Goal: Task Accomplishment & Management: Use online tool/utility

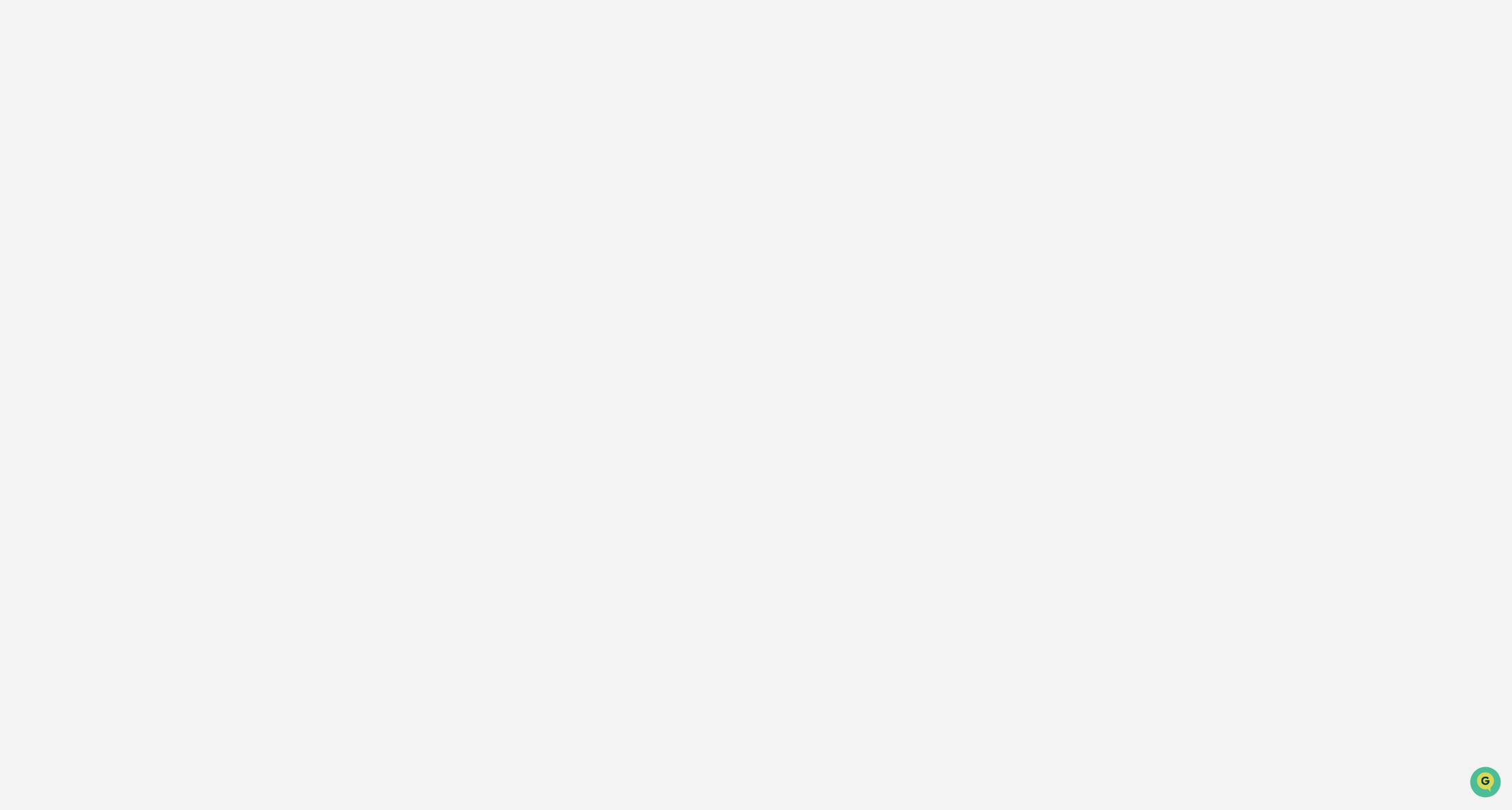
click at [199, 500] on div at bounding box center [756, 405] width 1512 height 810
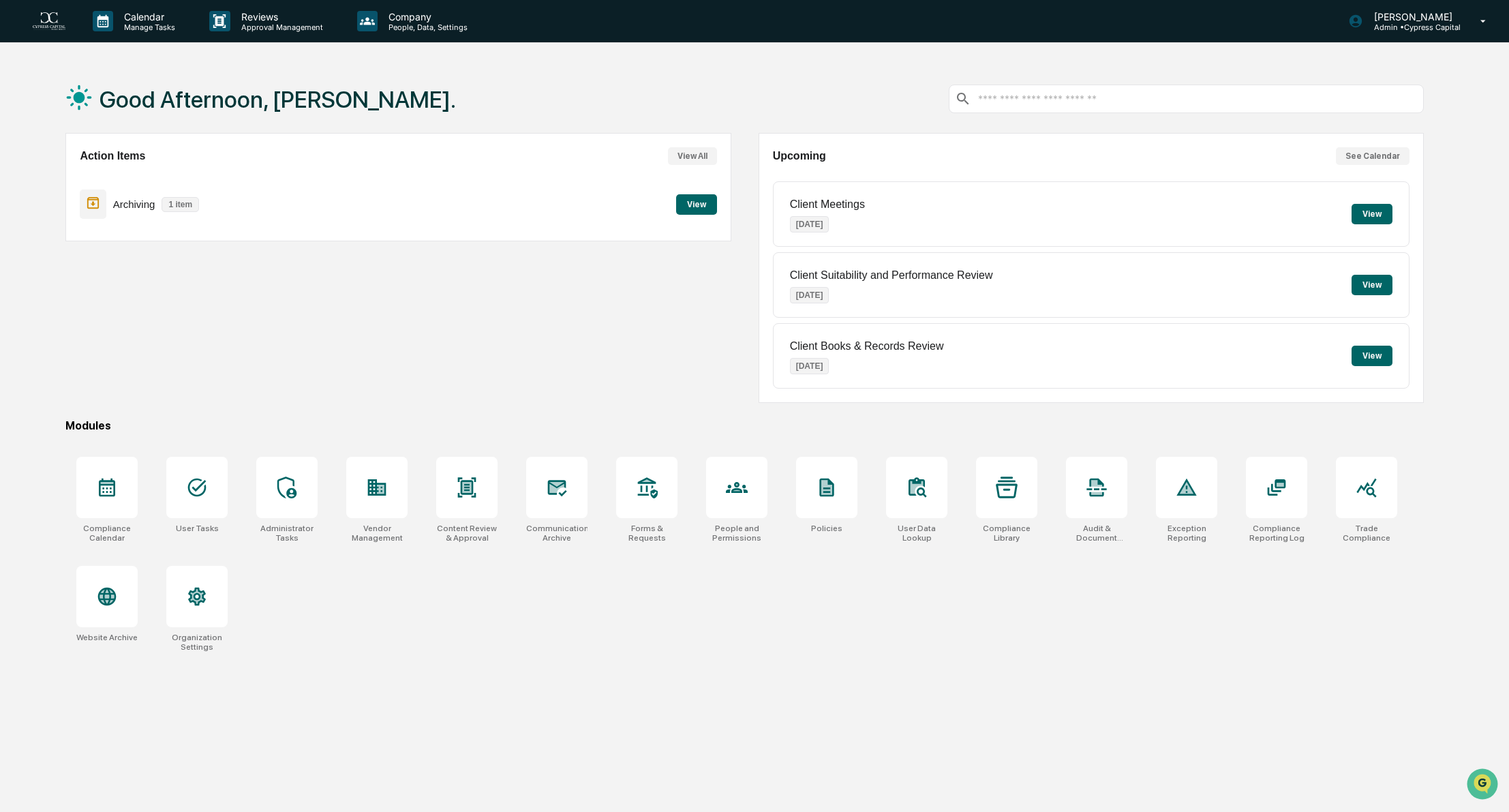
click at [702, 205] on button "View" at bounding box center [697, 204] width 41 height 20
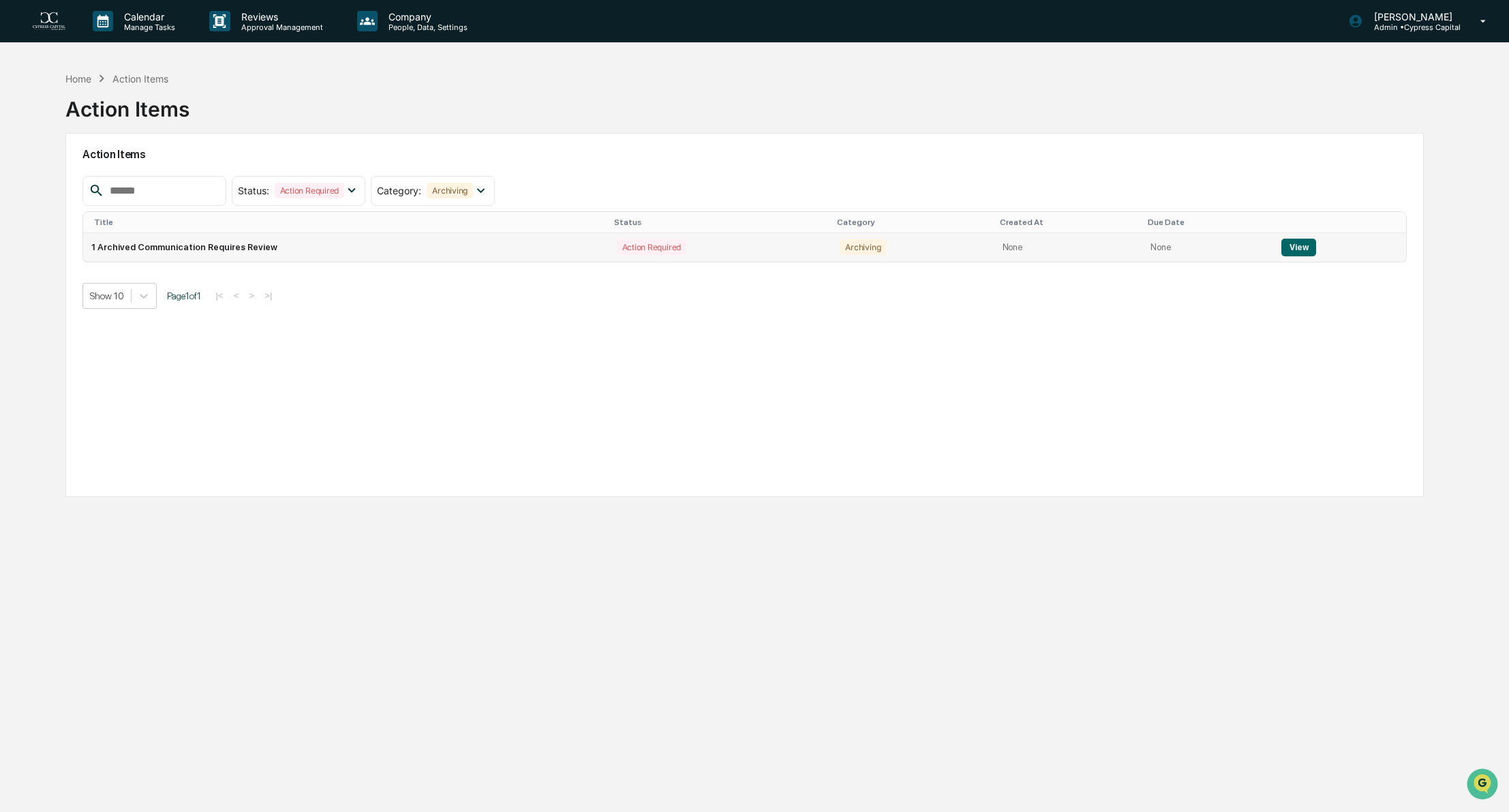
click at [1298, 247] on button "View" at bounding box center [1298, 247] width 35 height 18
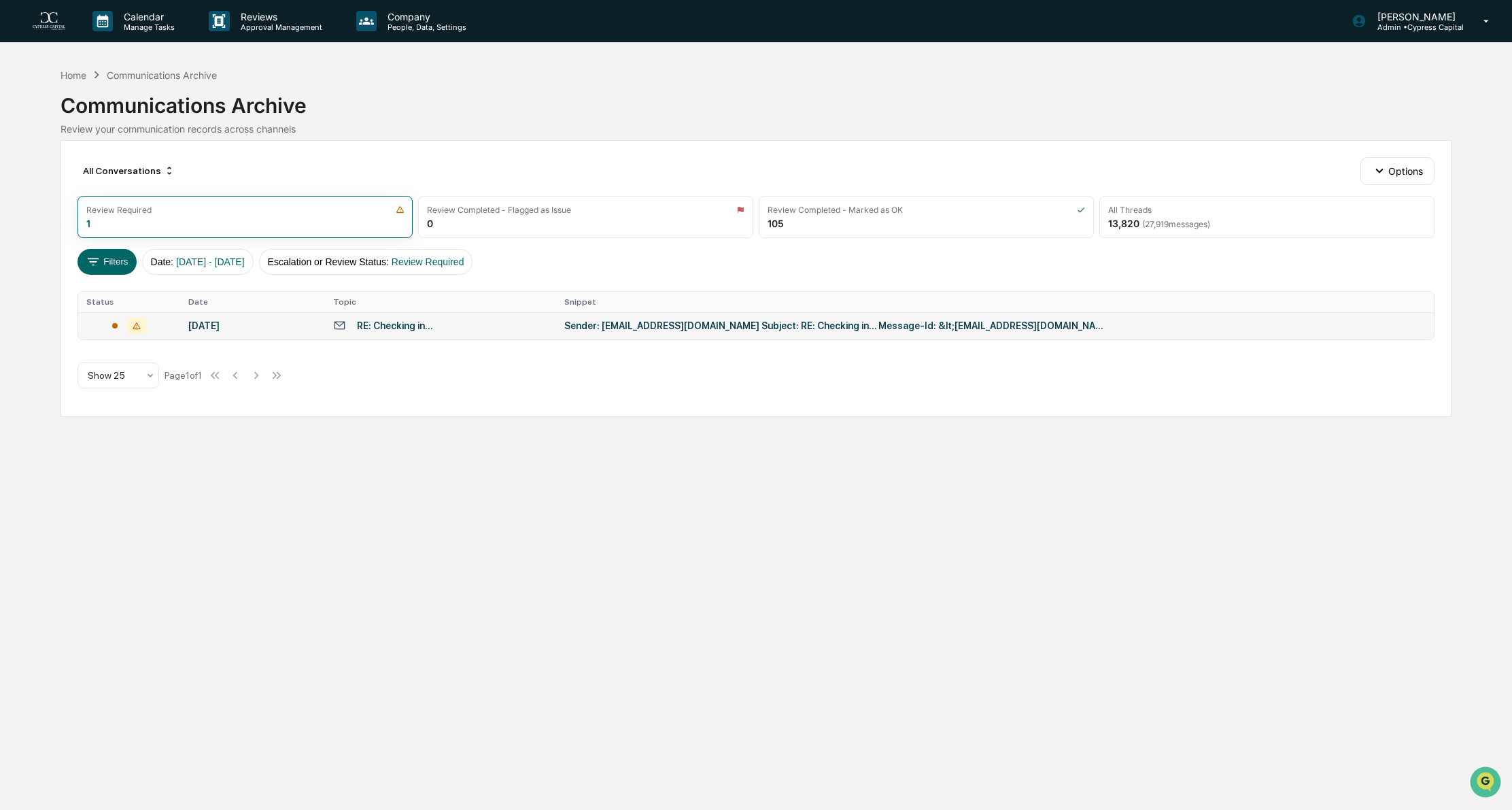
click at [223, 320] on div "[DATE]" at bounding box center [252, 325] width 128 height 11
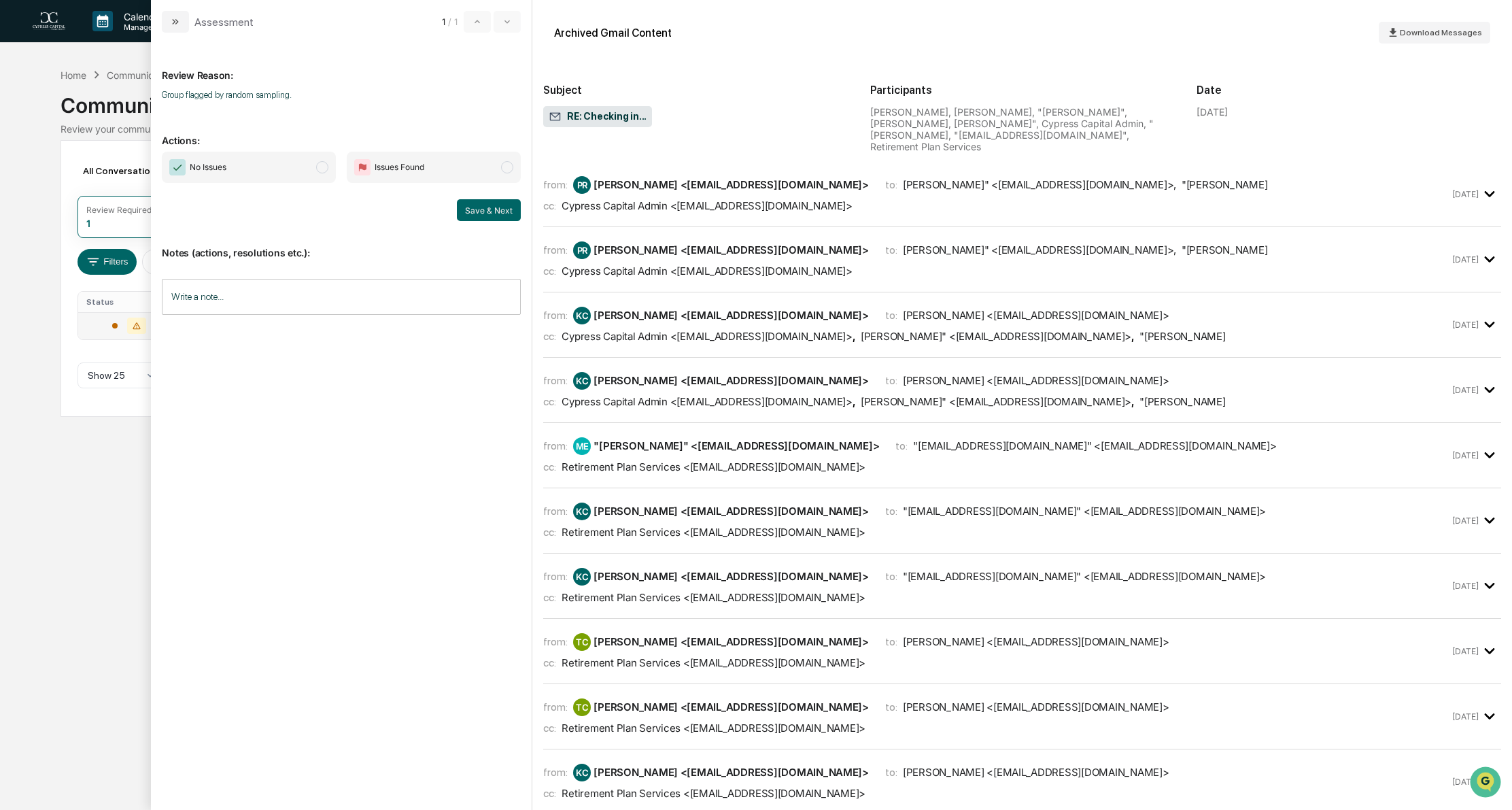
click at [709, 199] on div "Cypress Capital Admin <[EMAIL_ADDRESS][DOMAIN_NAME]>" at bounding box center [707, 206] width 290 height 13
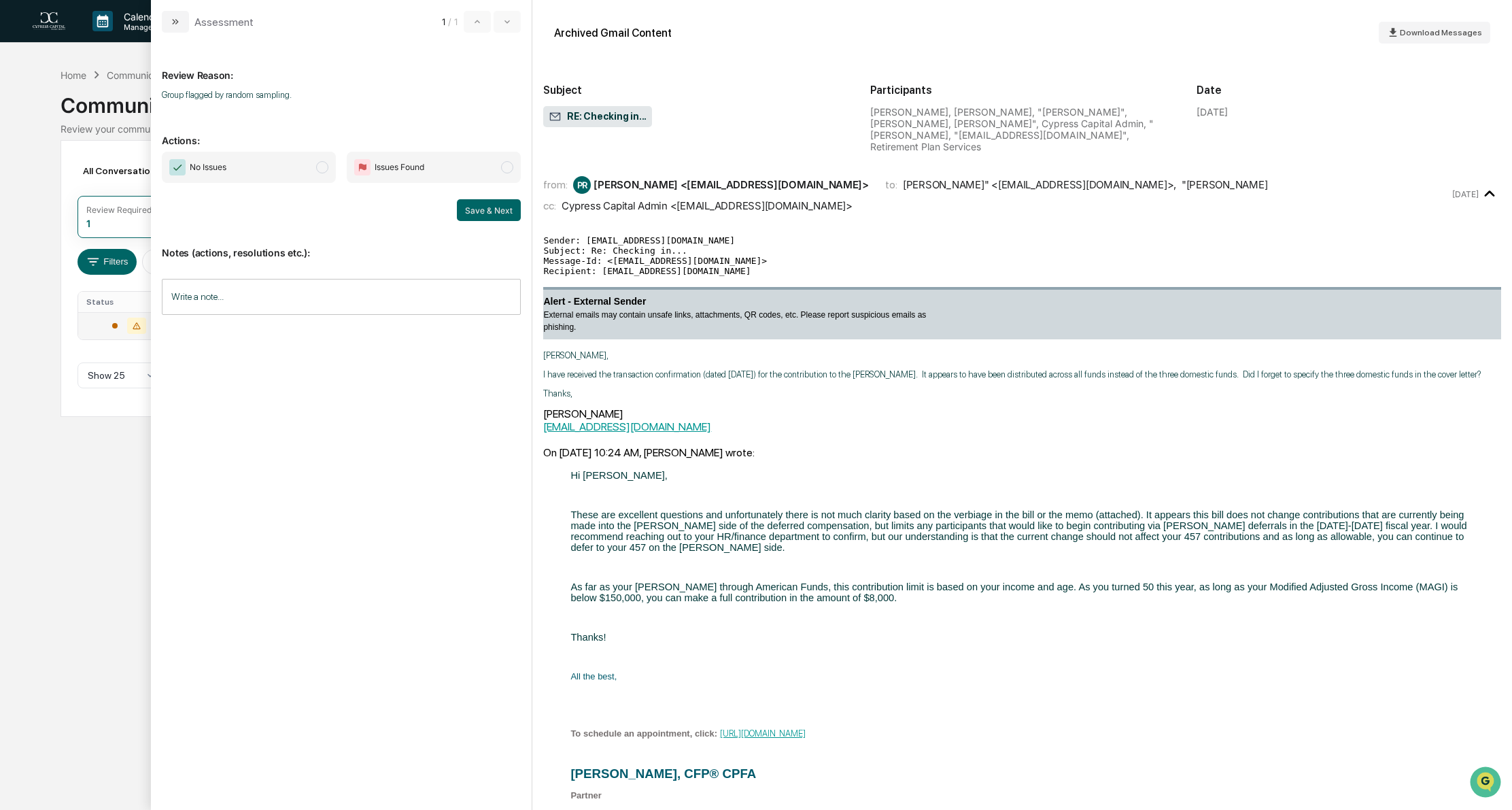
click at [448, 409] on div "Review Reason: Group flagged by random sampling. Actions: No Issues Issues Foun…" at bounding box center [341, 414] width 359 height 740
click at [716, 186] on div "from: PR [PERSON_NAME] <[EMAIL_ADDRESS][DOMAIN_NAME]> to: [PERSON_NAME]" <[EMAI…" at bounding box center [996, 194] width 906 height 36
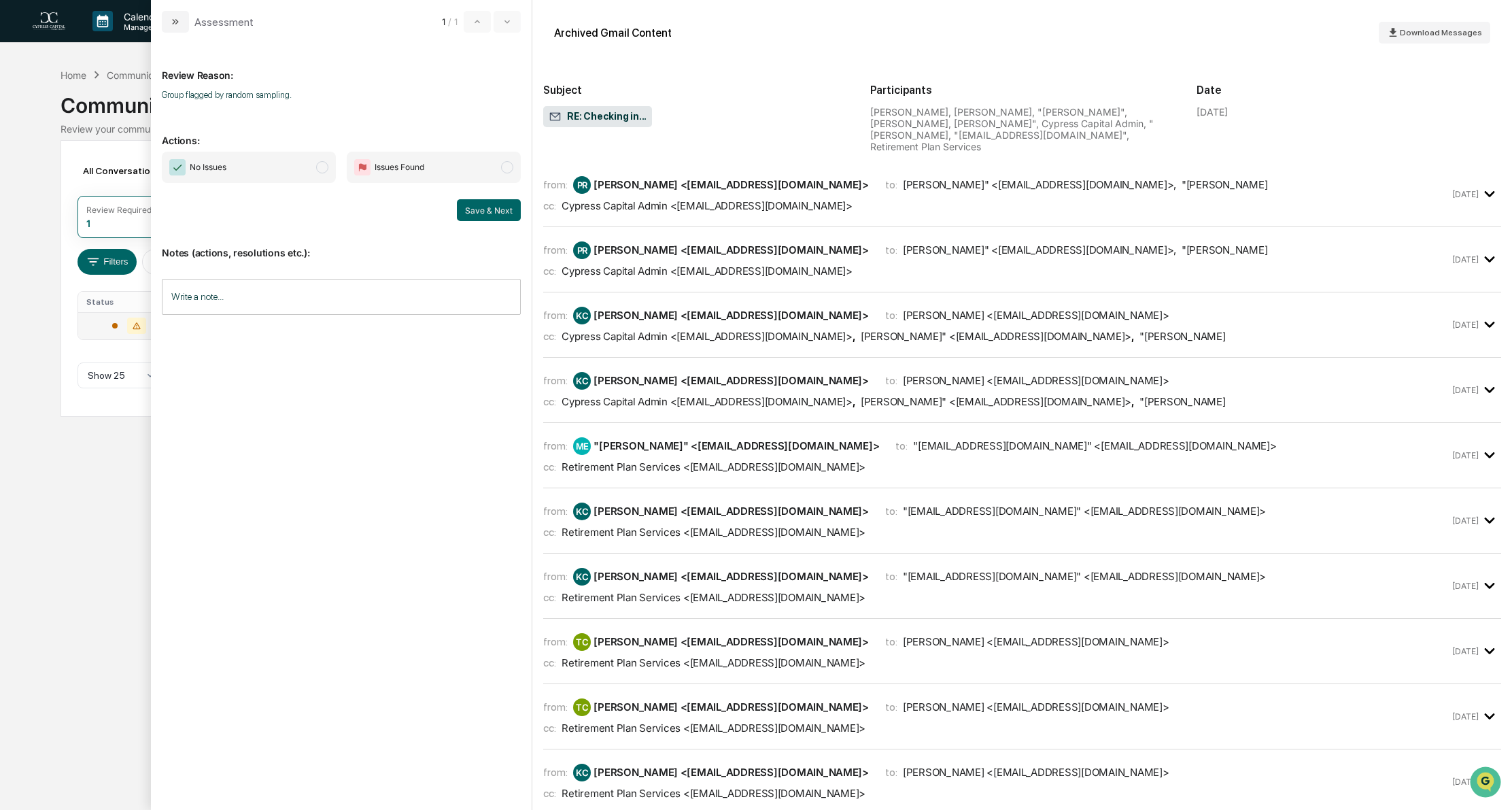
scroll to position [136, 0]
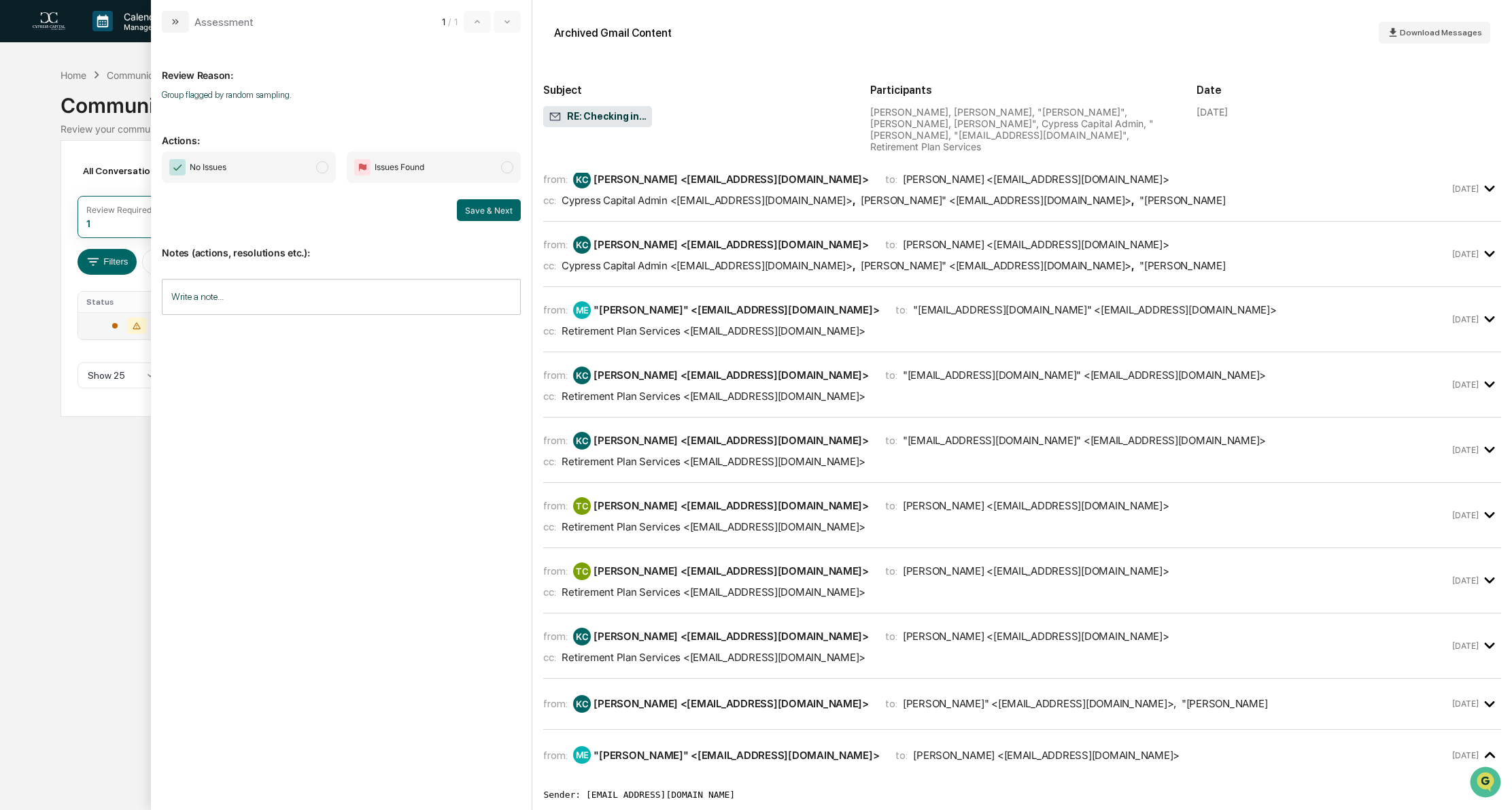
click at [687, 499] on div "[PERSON_NAME] <[EMAIL_ADDRESS][DOMAIN_NAME]>" at bounding box center [731, 505] width 276 height 13
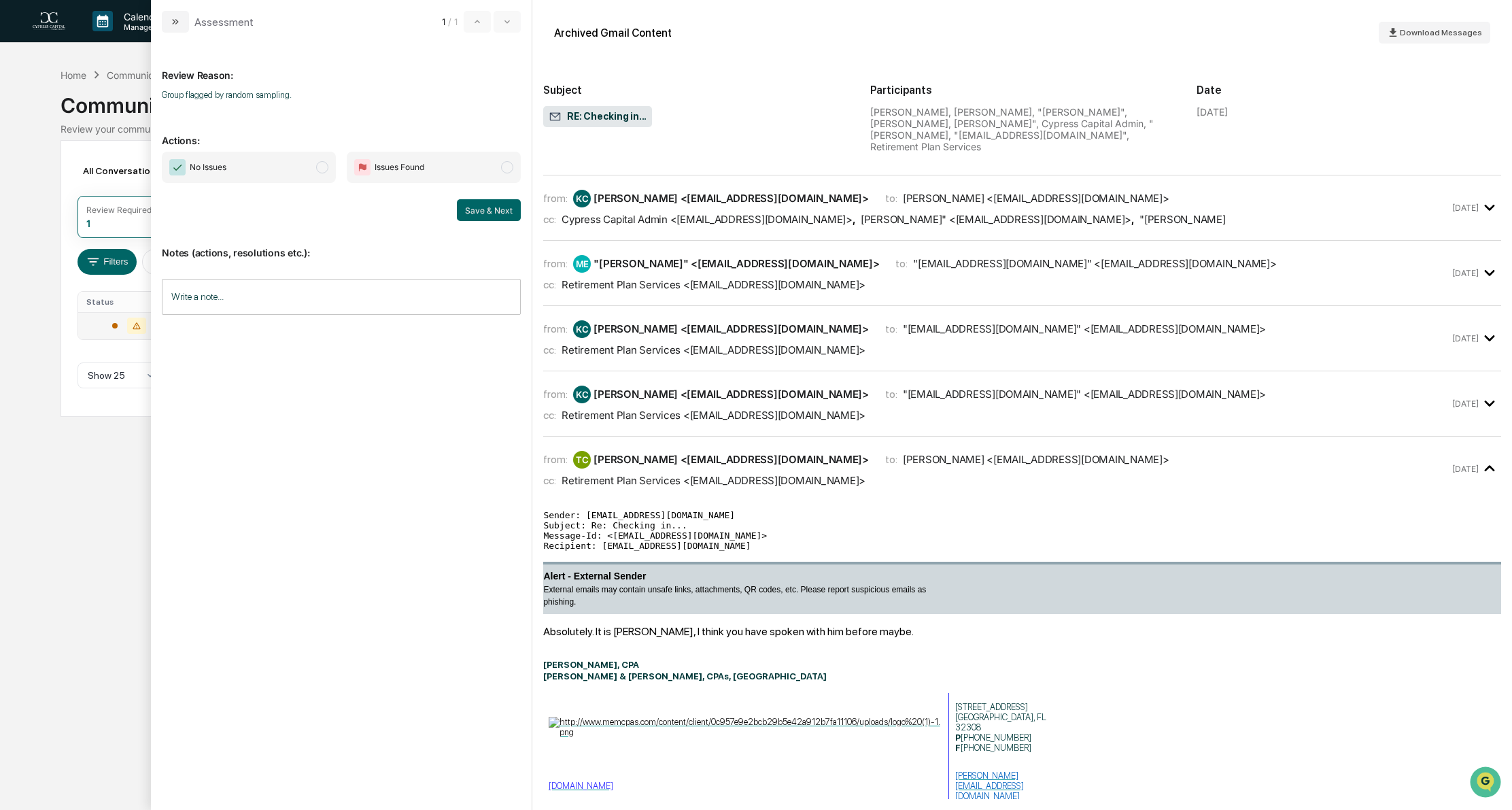
scroll to position [204, 0]
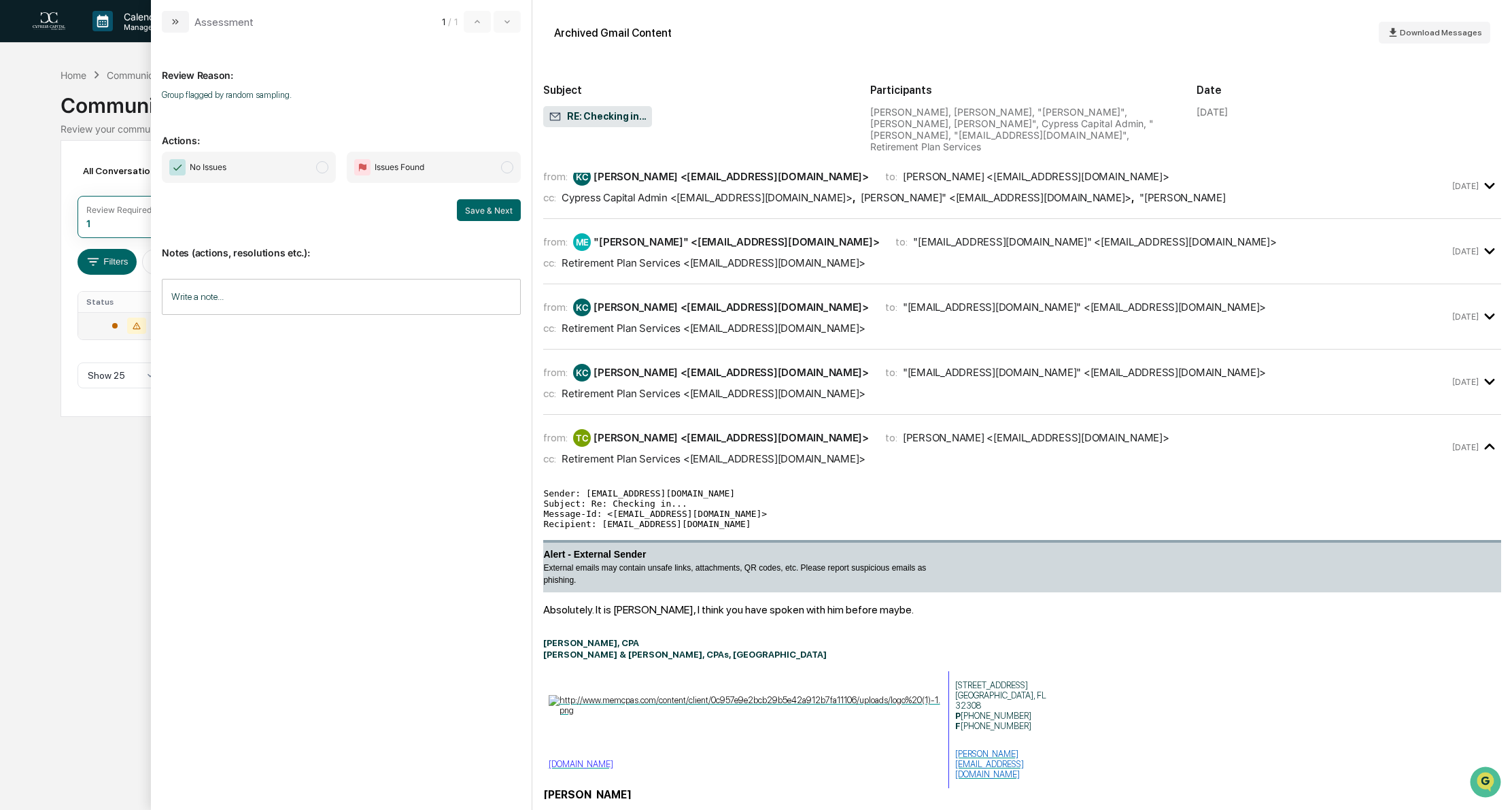
click at [1484, 444] on icon "modal" at bounding box center [1489, 447] width 11 height 6
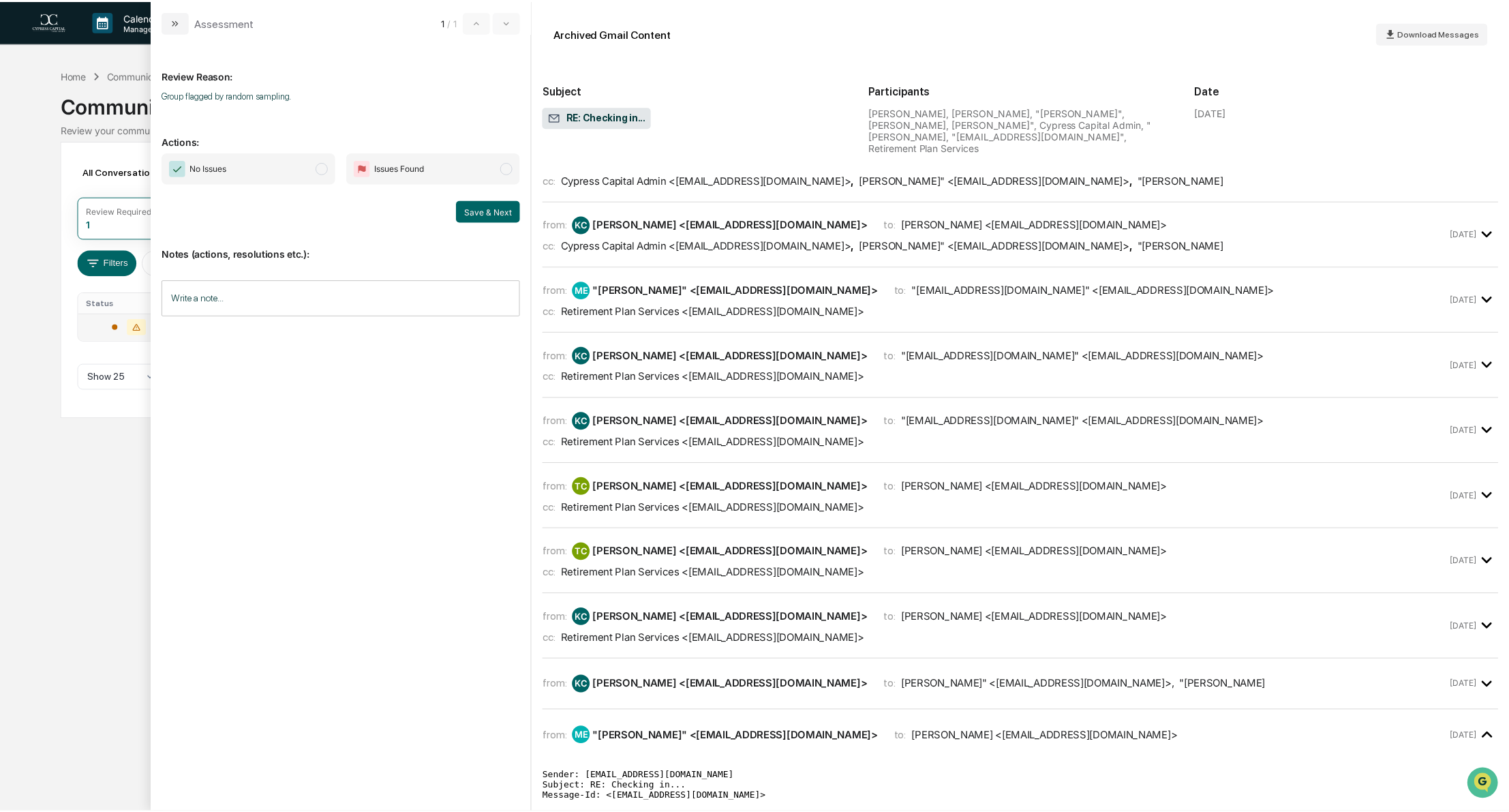
scroll to position [137, 0]
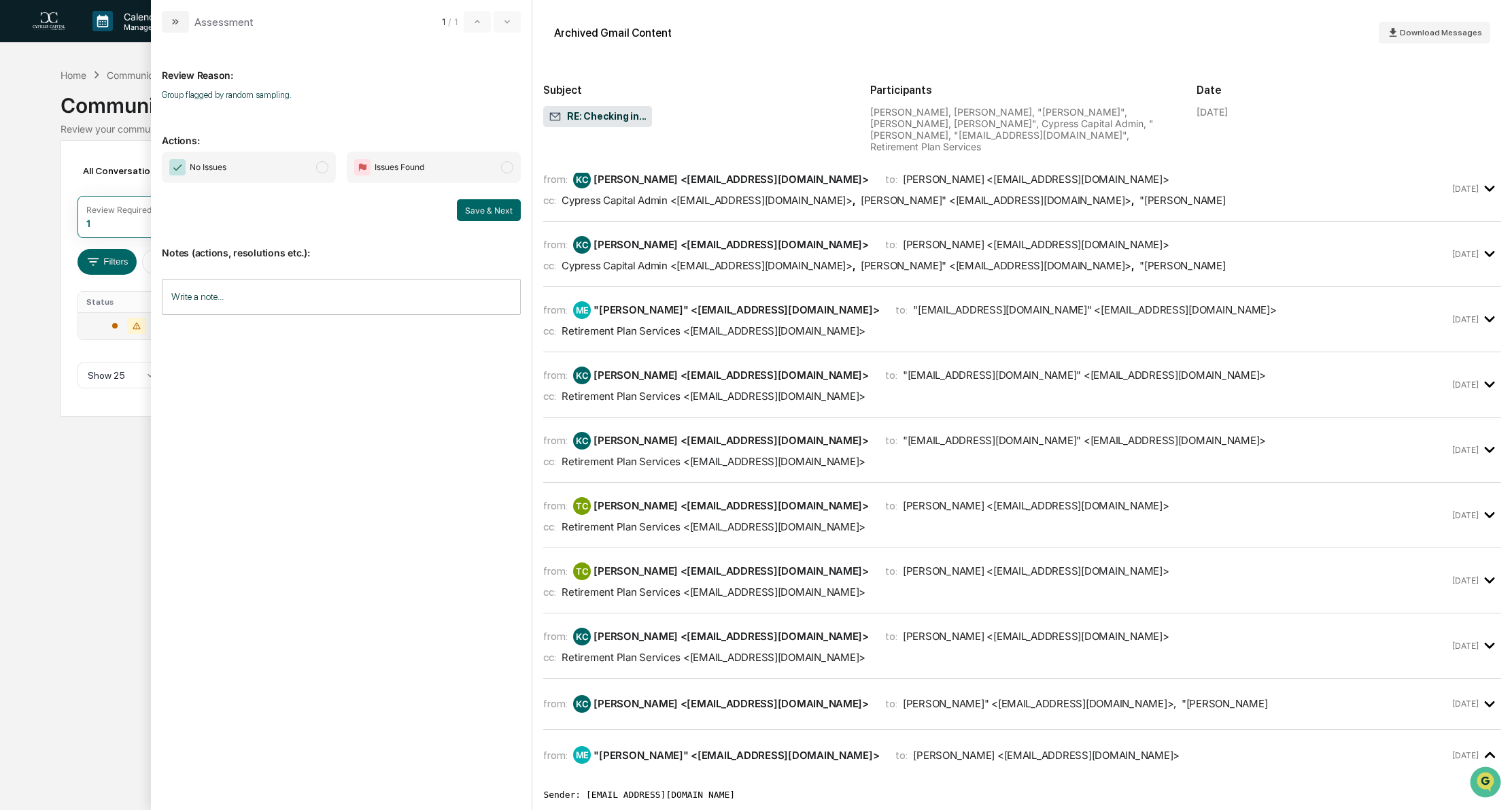
click at [322, 166] on span "modal" at bounding box center [322, 167] width 12 height 12
click at [488, 212] on button "Save & Next" at bounding box center [488, 210] width 64 height 22
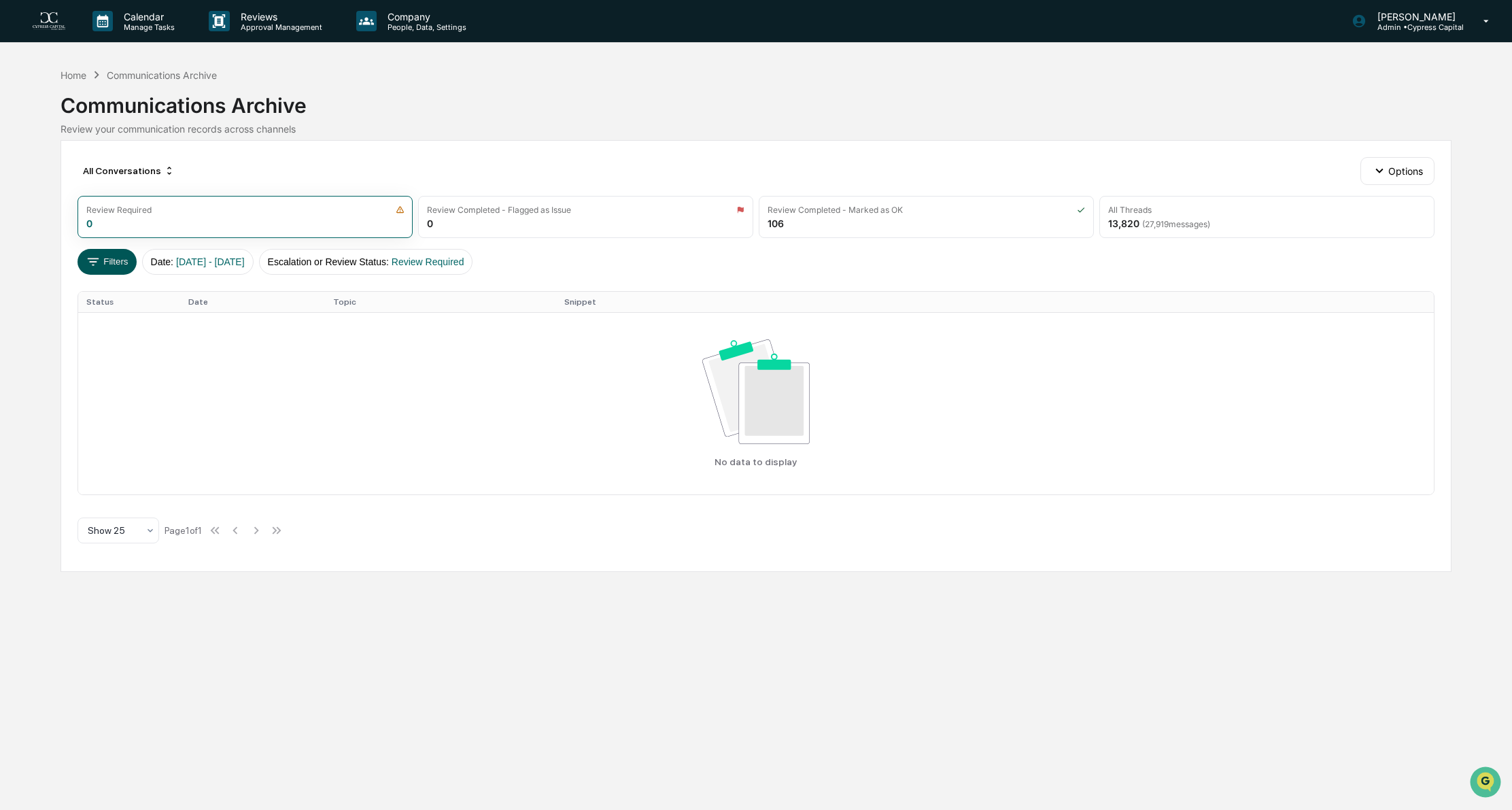
click at [110, 261] on button "Filters" at bounding box center [107, 262] width 59 height 26
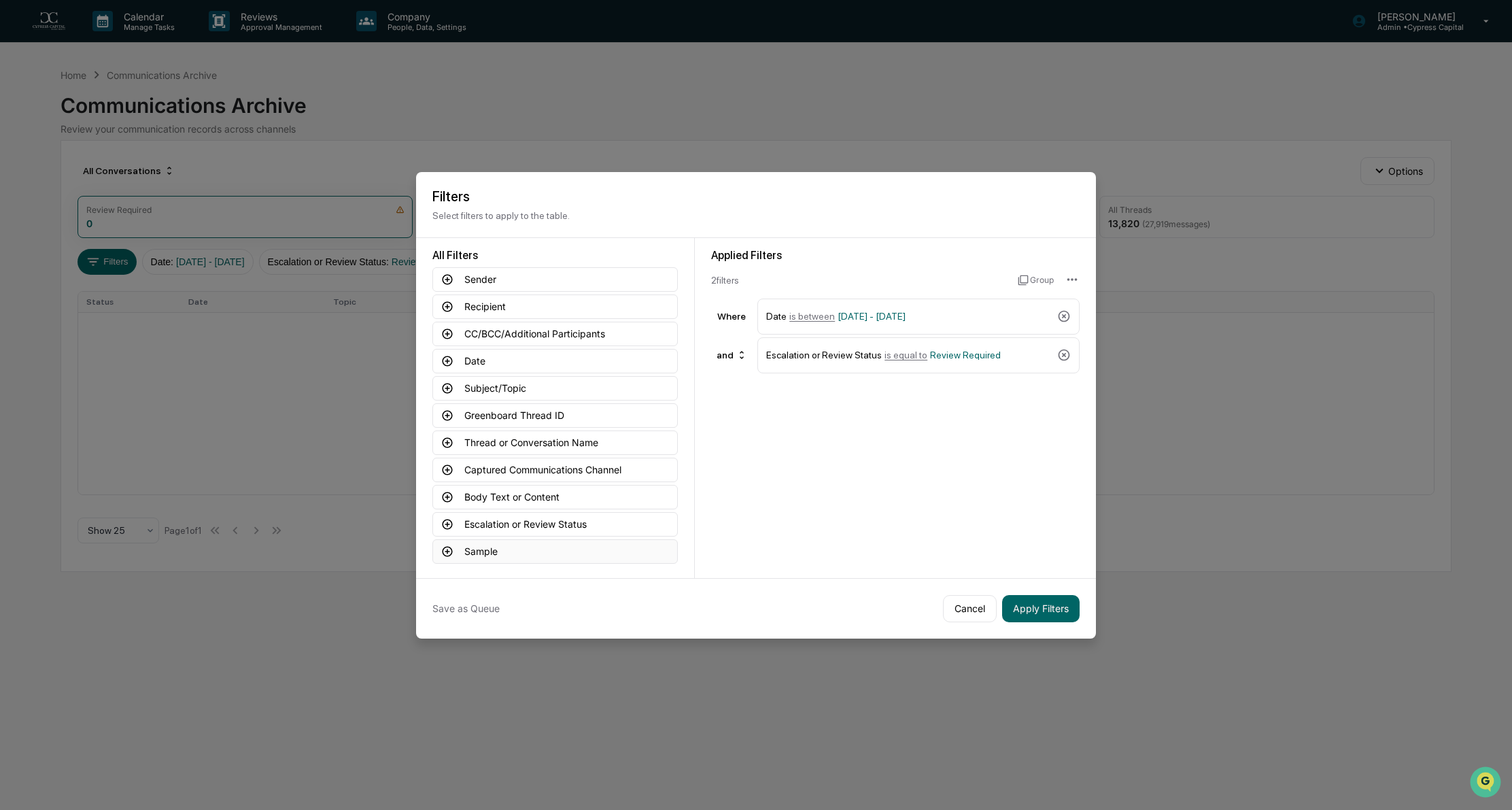
click at [486, 551] on button "Sample" at bounding box center [555, 551] width 246 height 24
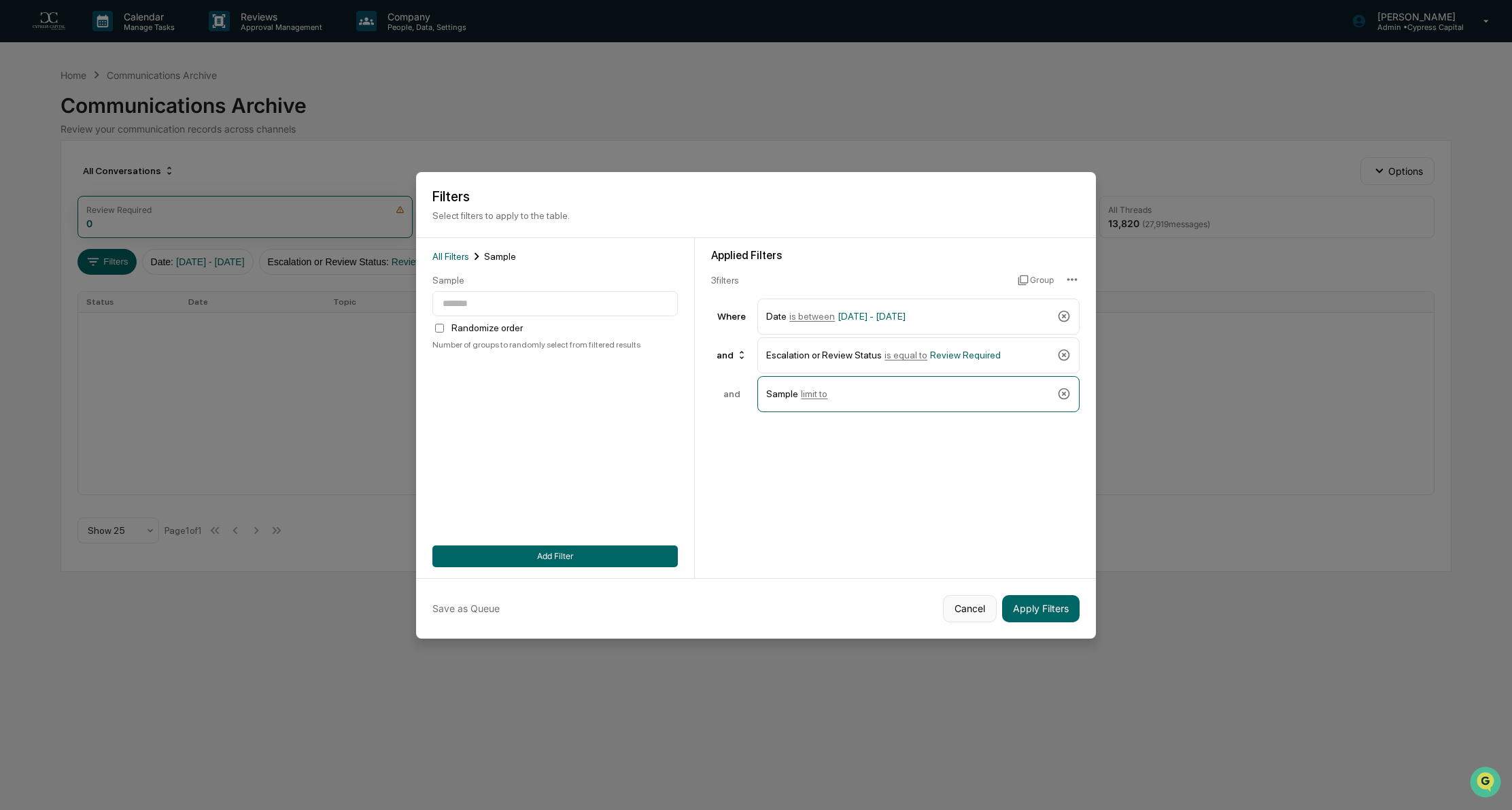
click at [964, 608] on button "Cancel" at bounding box center [970, 609] width 54 height 28
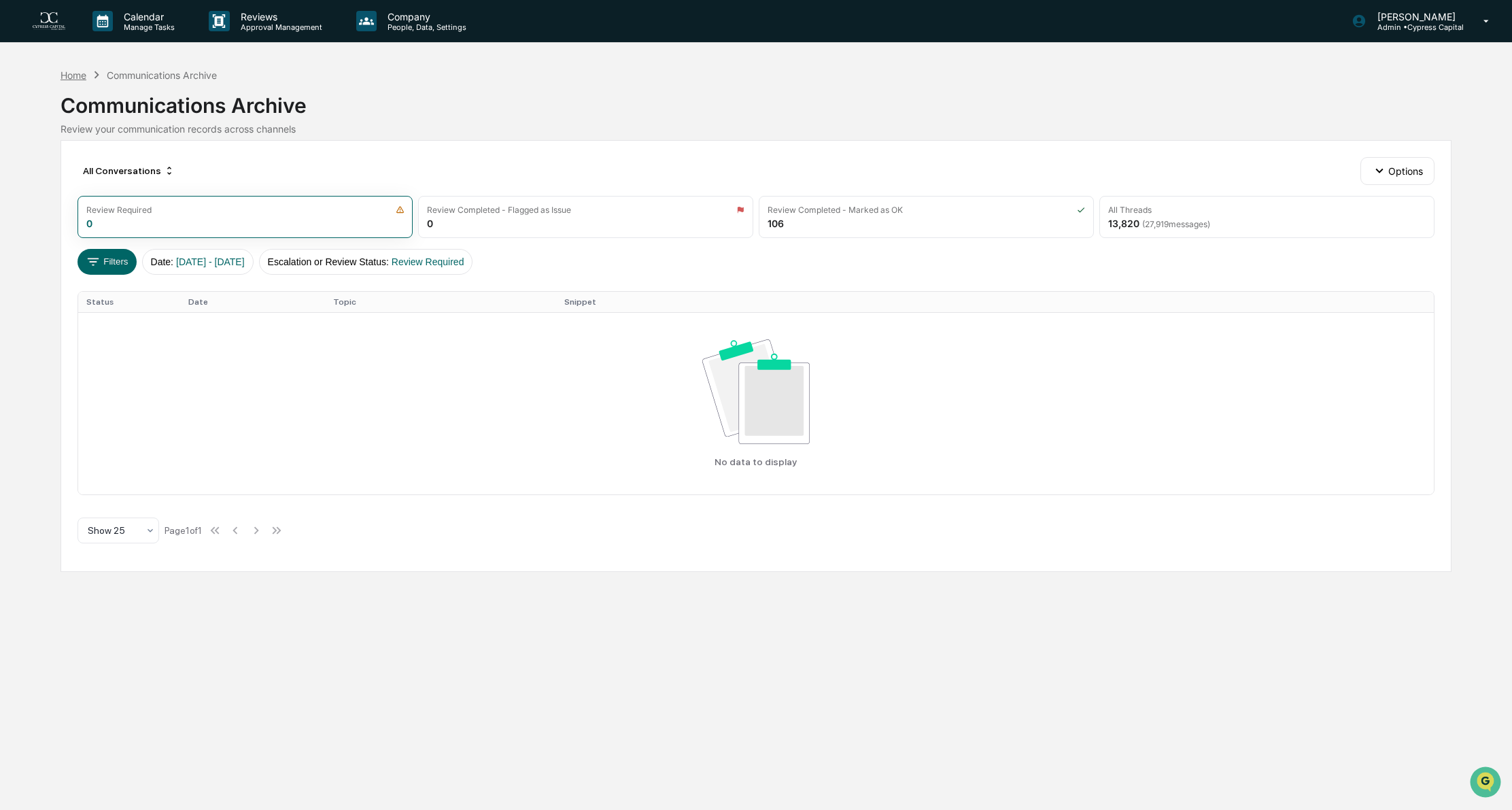
click at [70, 71] on div "Home" at bounding box center [74, 75] width 26 height 11
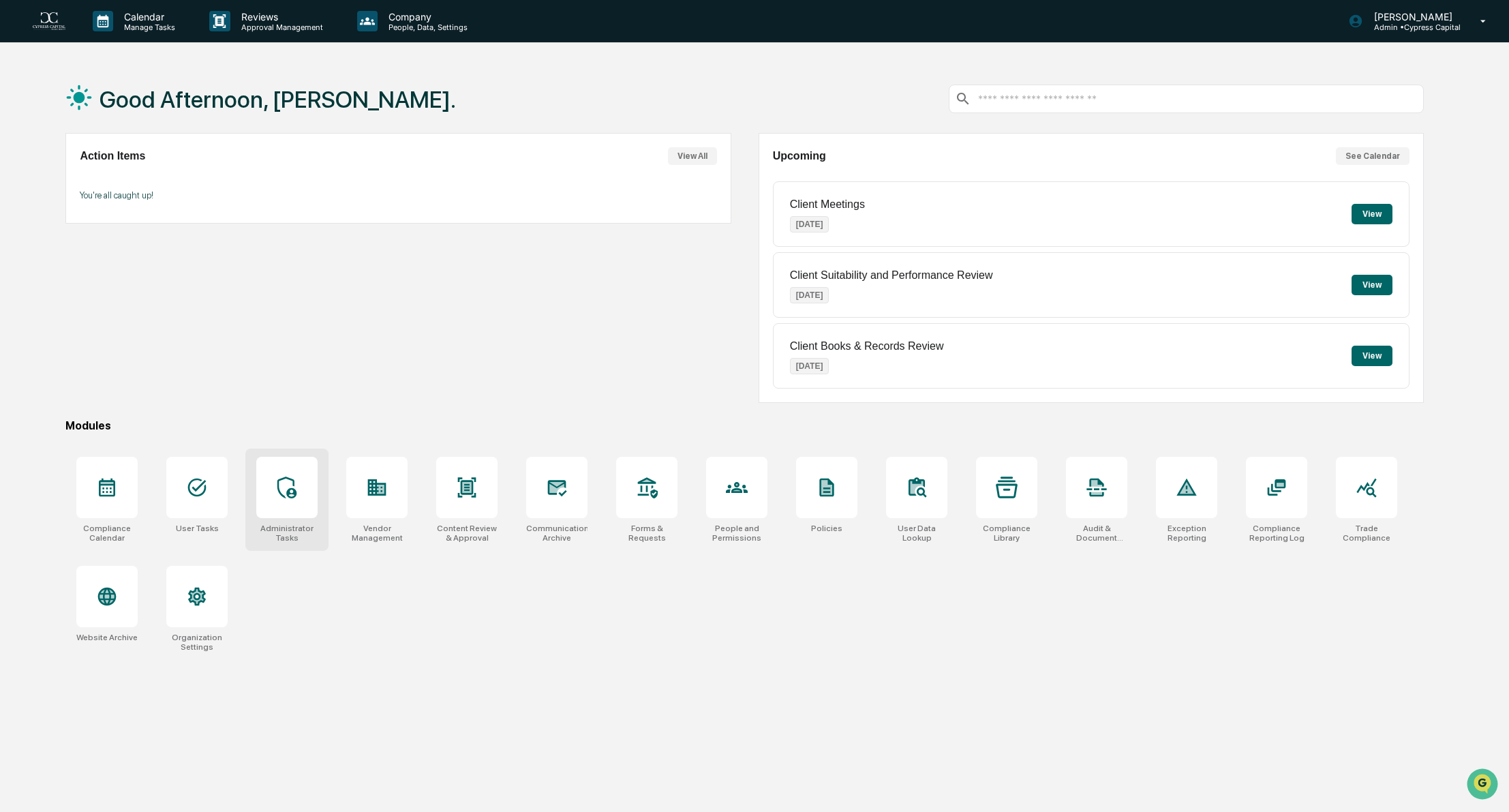
click at [284, 488] on icon at bounding box center [287, 487] width 22 height 22
